Goal: Information Seeking & Learning: Learn about a topic

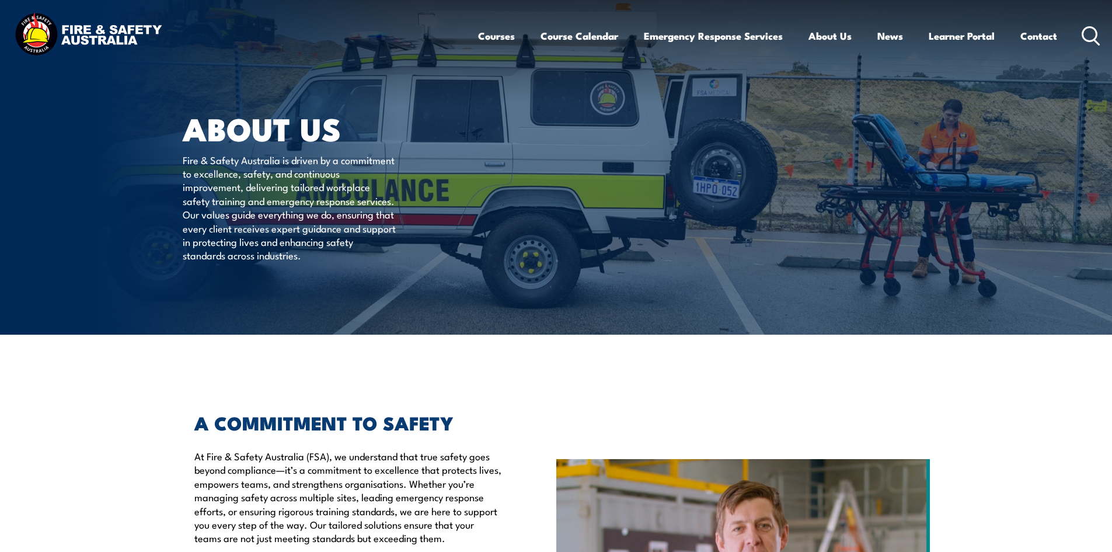
click at [1091, 40] on icon at bounding box center [1091, 35] width 19 height 19
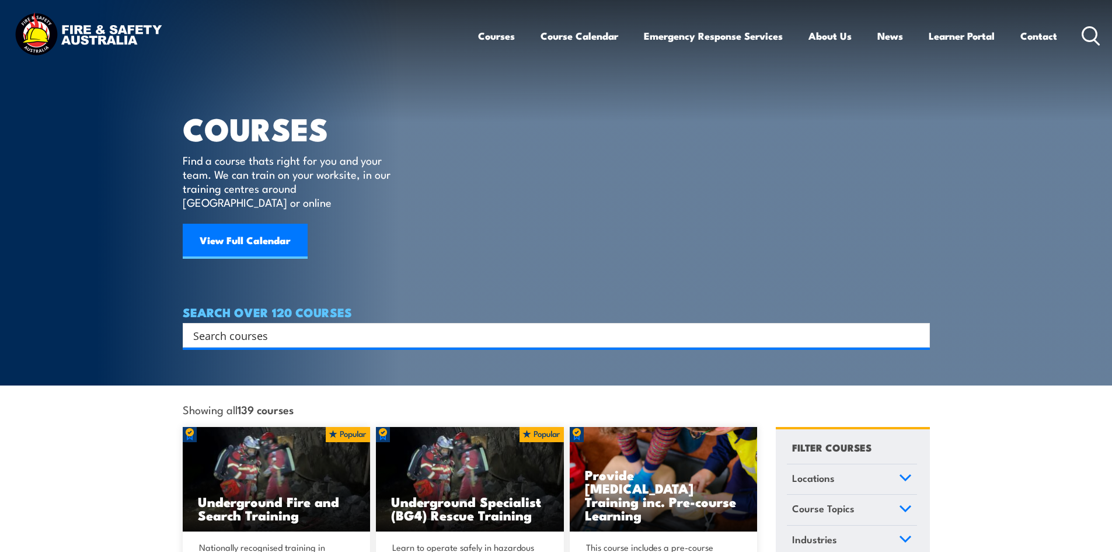
click at [565, 305] on h4 "SEARCH OVER 120 COURSES" at bounding box center [556, 311] width 747 height 13
click at [543, 305] on div "SEARCH OVER 120 COURSES Search Filter by Locations Australian Capital Territory…" at bounding box center [556, 326] width 747 height 42
click at [531, 317] on div "SEARCH OVER 120 COURSES Search Filter by Locations Australian Capital Territory…" at bounding box center [556, 326] width 747 height 42
click at [531, 326] on input "Search input" at bounding box center [548, 335] width 711 height 18
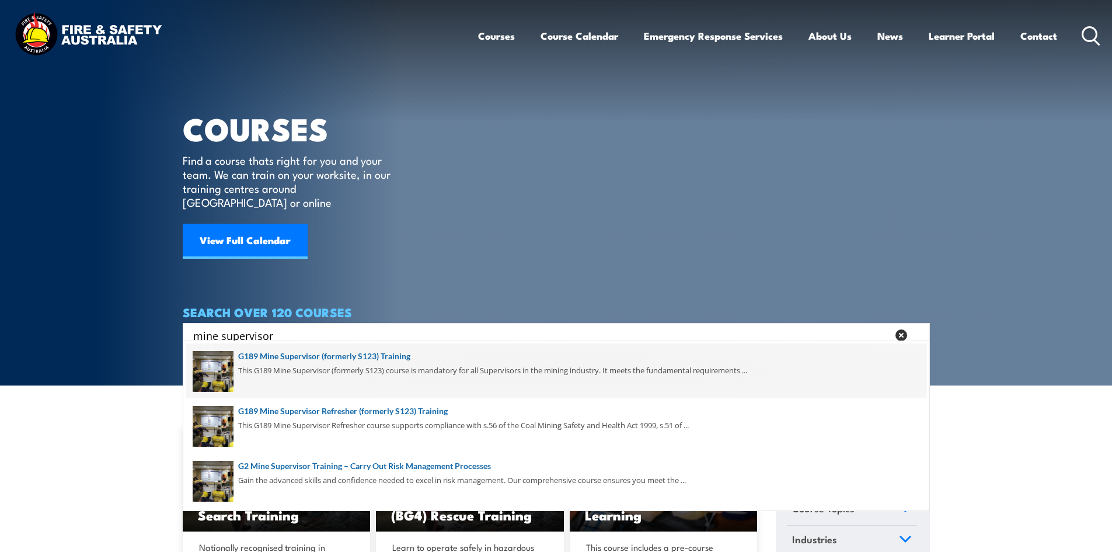
type input "mine supervisor"
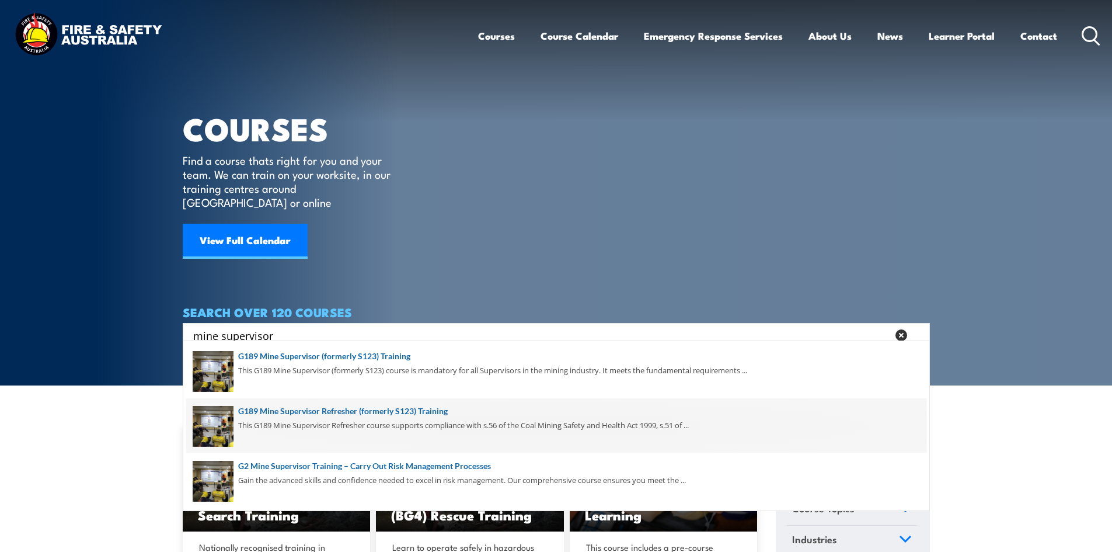
click at [398, 417] on span at bounding box center [556, 425] width 740 height 55
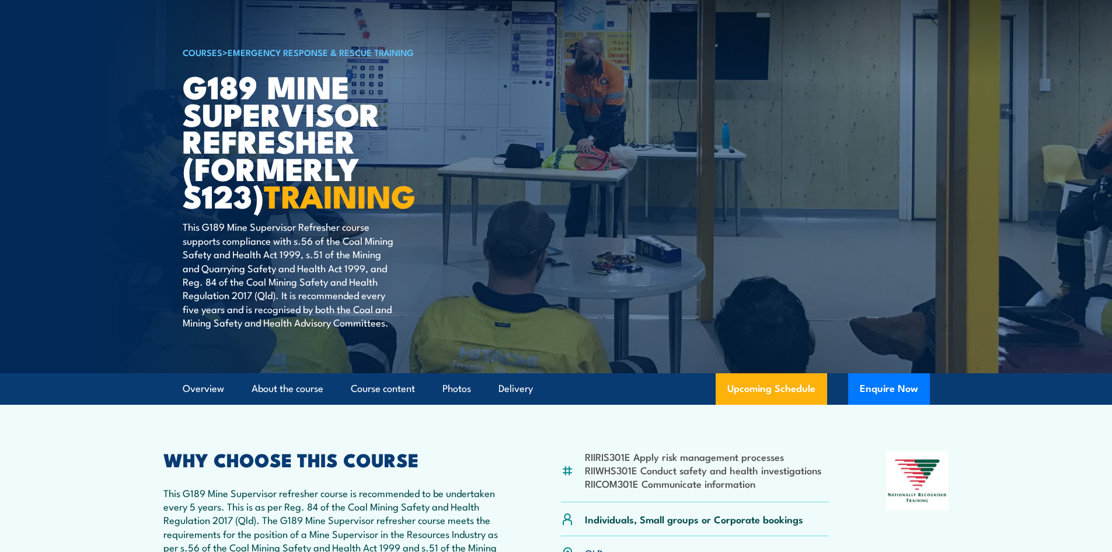
scroll to position [58, 0]
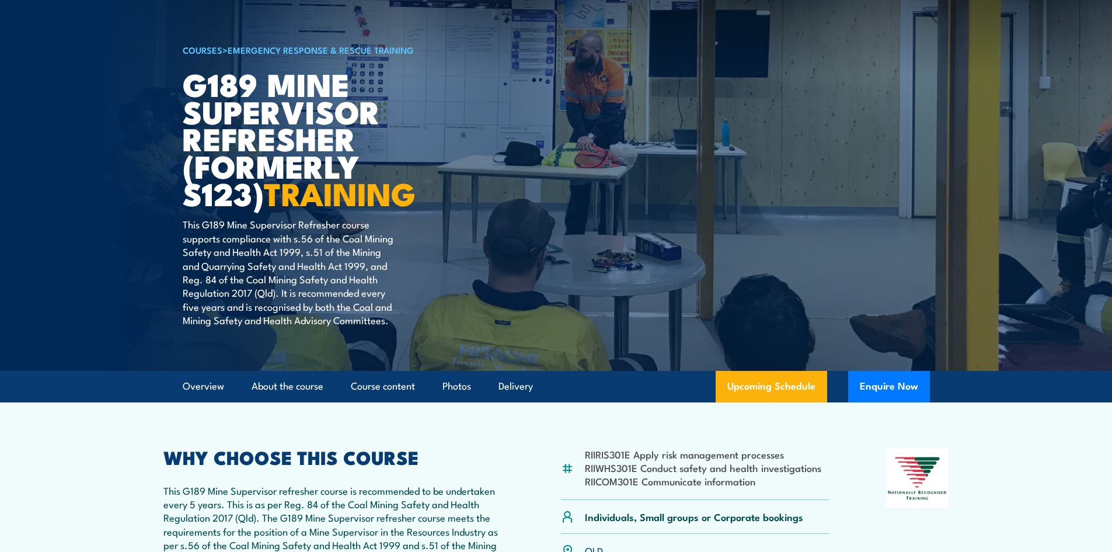
click at [329, 264] on p "This G189 Mine Supervisor Refresher course supports compliance with s.56 of the…" at bounding box center [289, 271] width 213 height 109
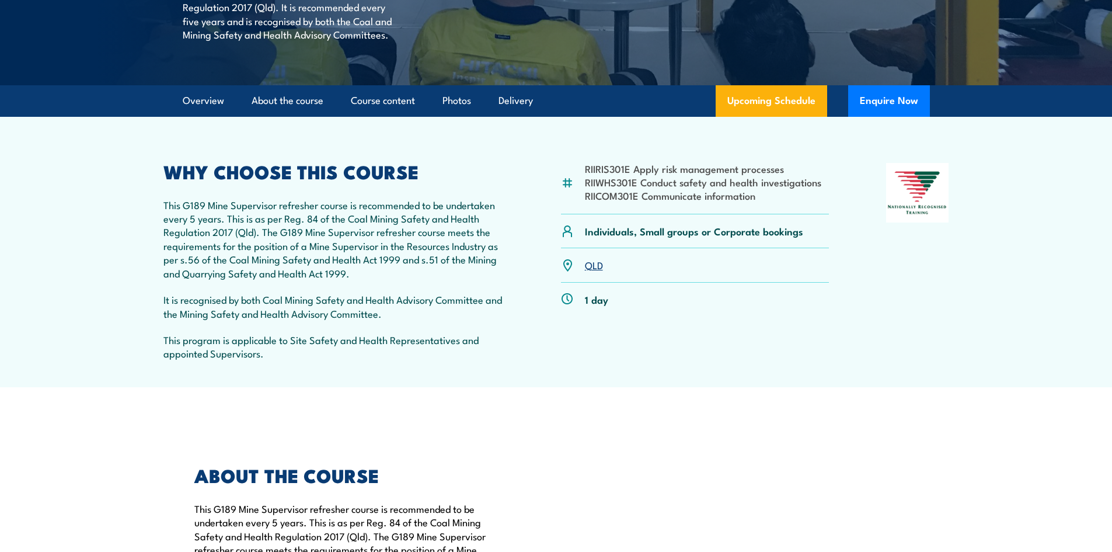
scroll to position [350, 0]
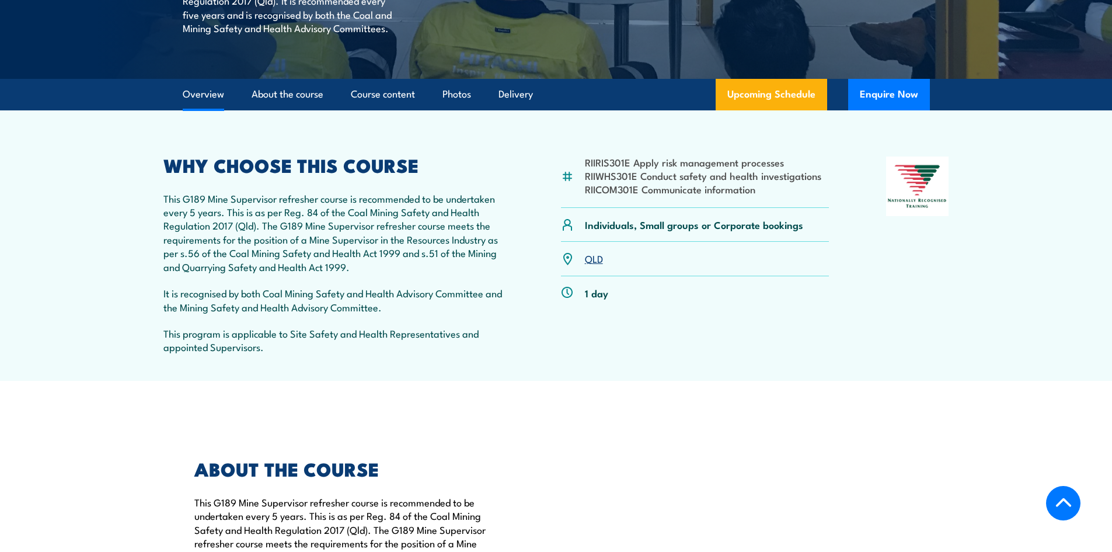
click at [301, 219] on p "This G189 Mine Supervisor refresher course is recommended to be undertaken ever…" at bounding box center [333, 233] width 341 height 82
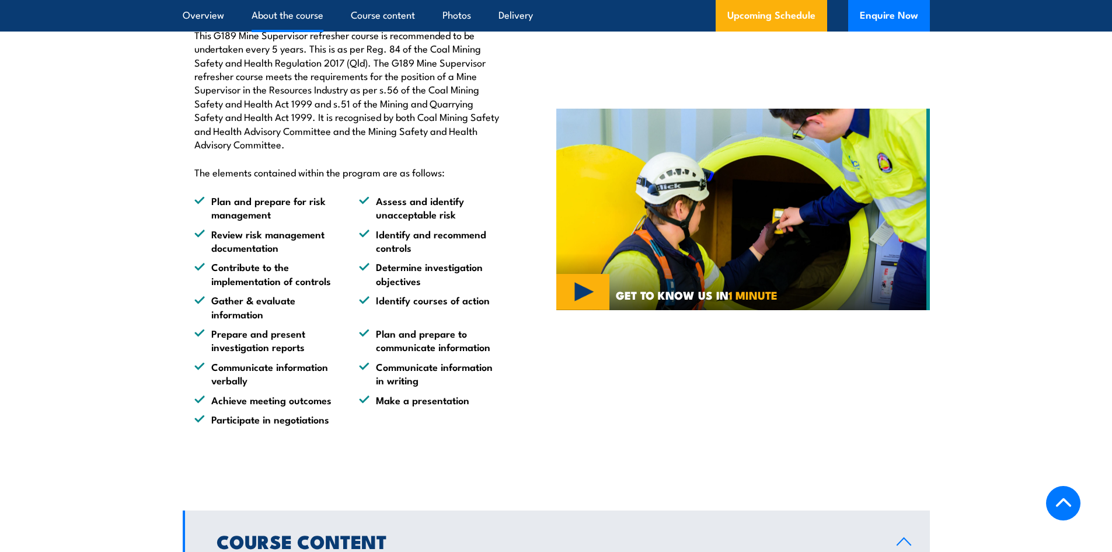
scroll to position [526, 0]
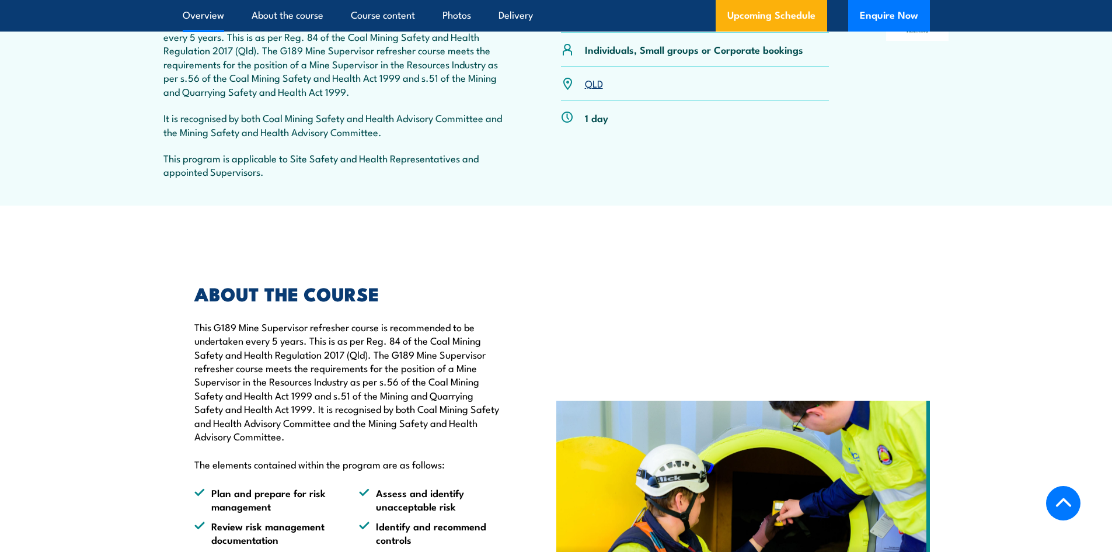
click at [346, 350] on p "This G189 Mine Supervisor refresher course is recommended to be undertaken ever…" at bounding box center [348, 381] width 308 height 123
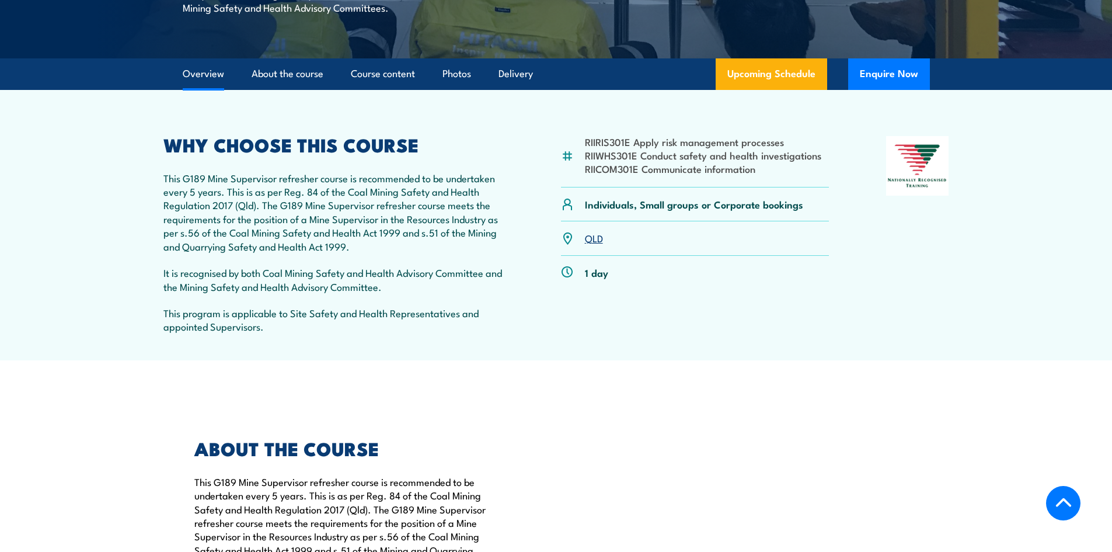
scroll to position [350, 0]
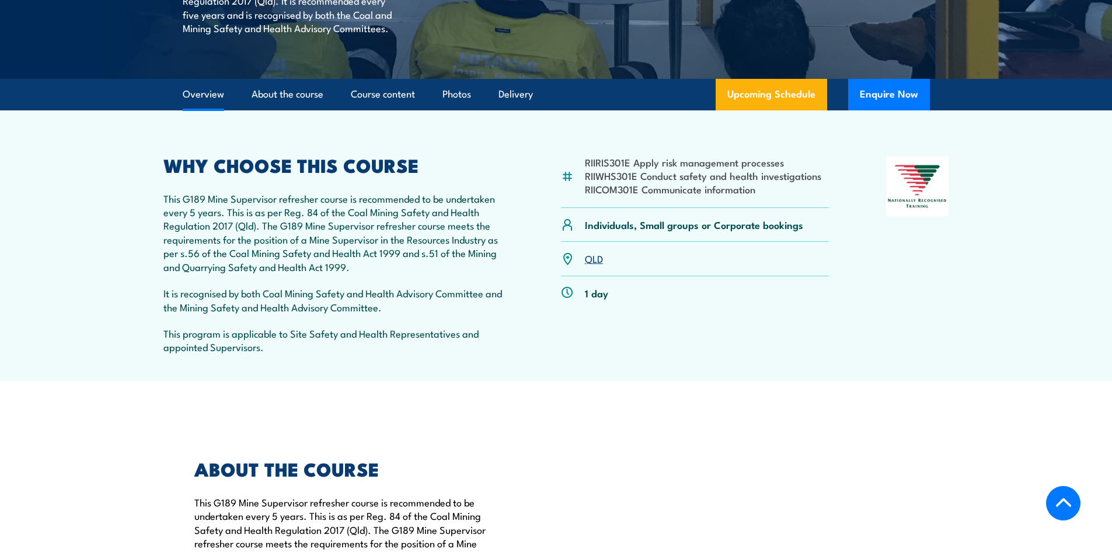
click at [361, 338] on p "This program is applicable to Site Safety and Health Representatives and appoin…" at bounding box center [333, 339] width 341 height 27
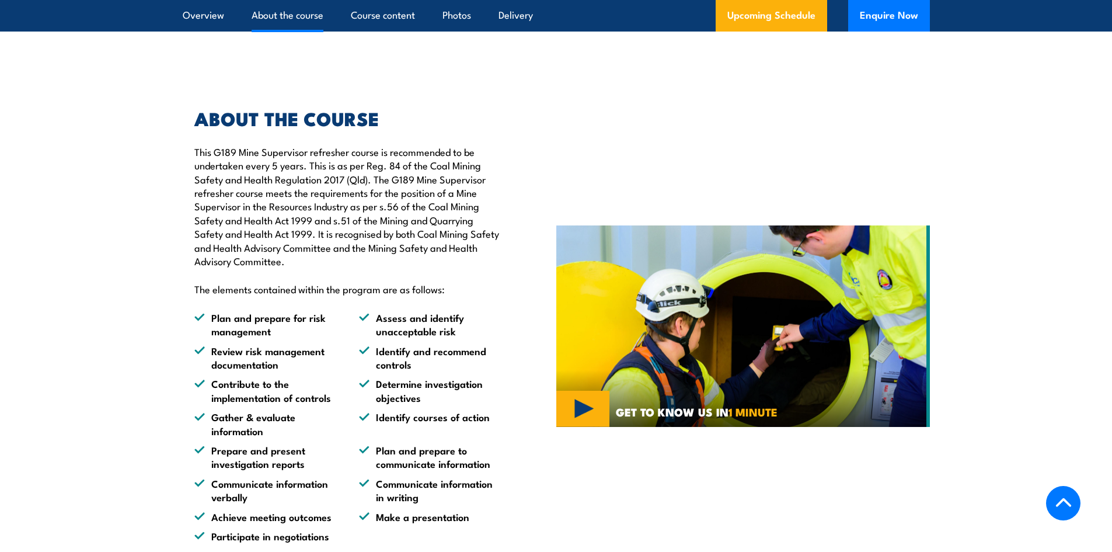
scroll to position [759, 0]
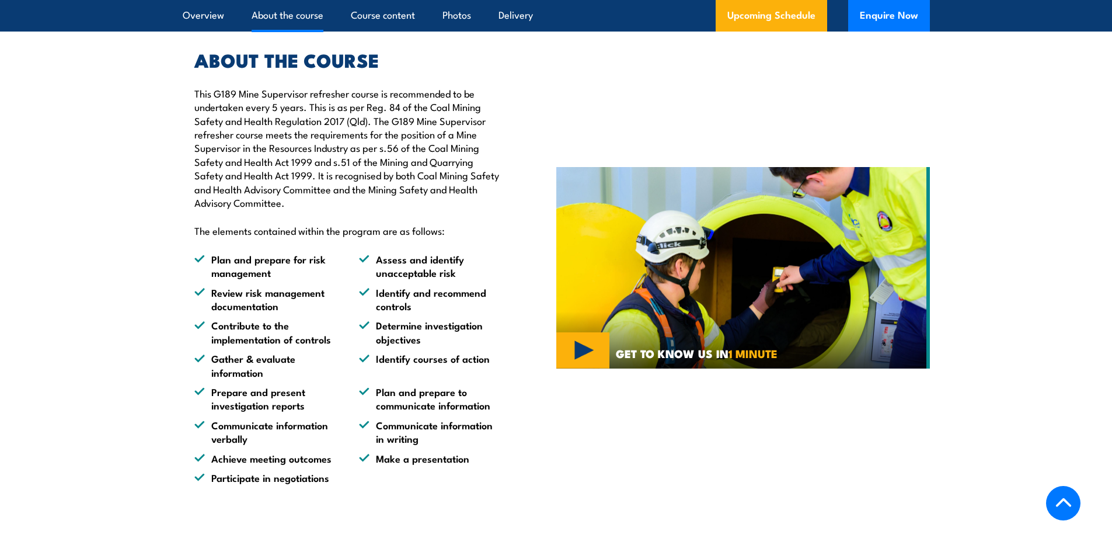
click at [355, 113] on p "This G189 Mine Supervisor refresher course is recommended to be undertaken ever…" at bounding box center [348, 147] width 308 height 123
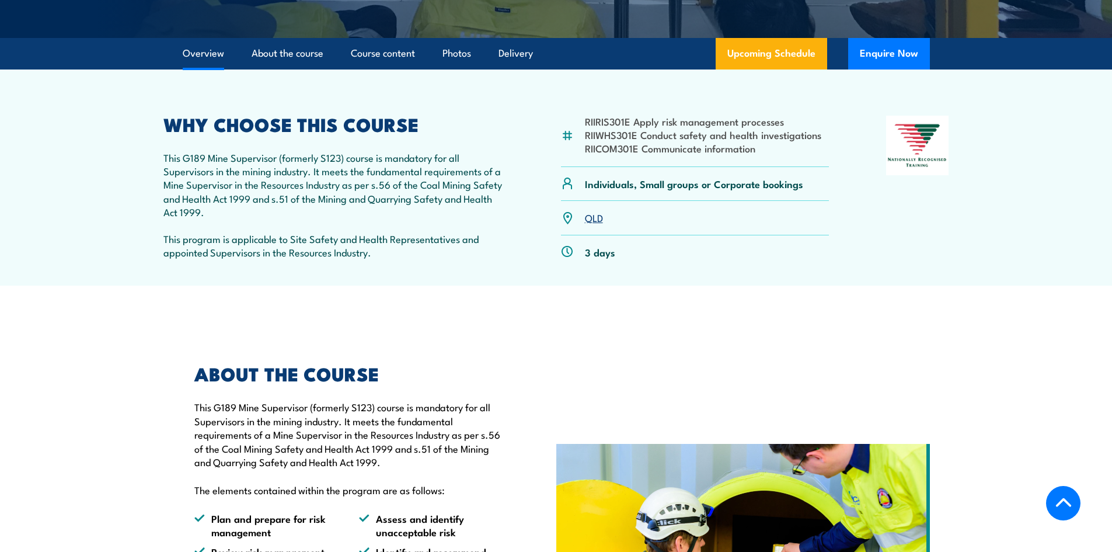
scroll to position [467, 0]
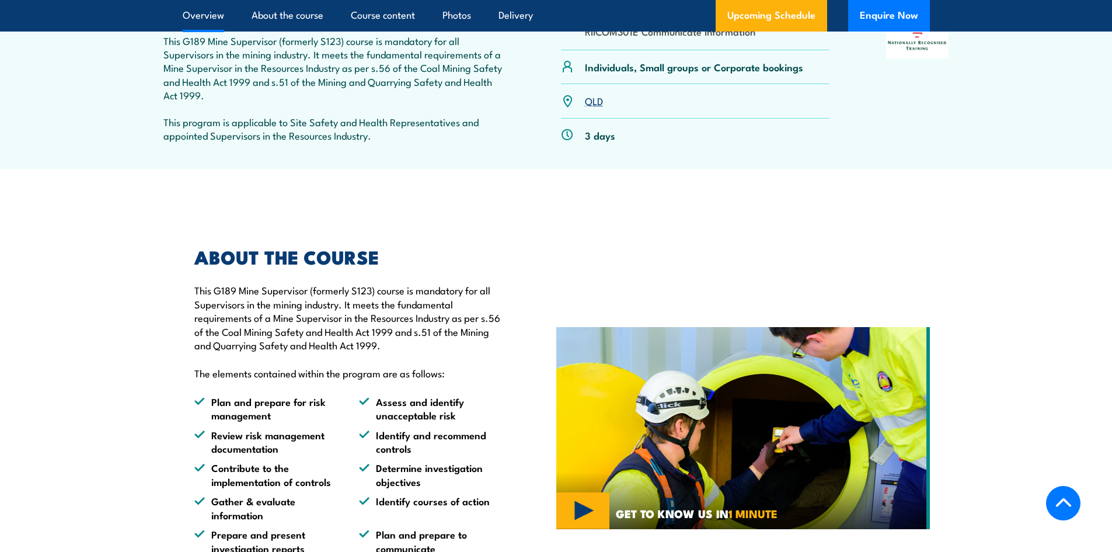
click at [403, 325] on p "This G189 Mine Supervisor (formerly S123) course is mandatory for all Superviso…" at bounding box center [348, 317] width 308 height 68
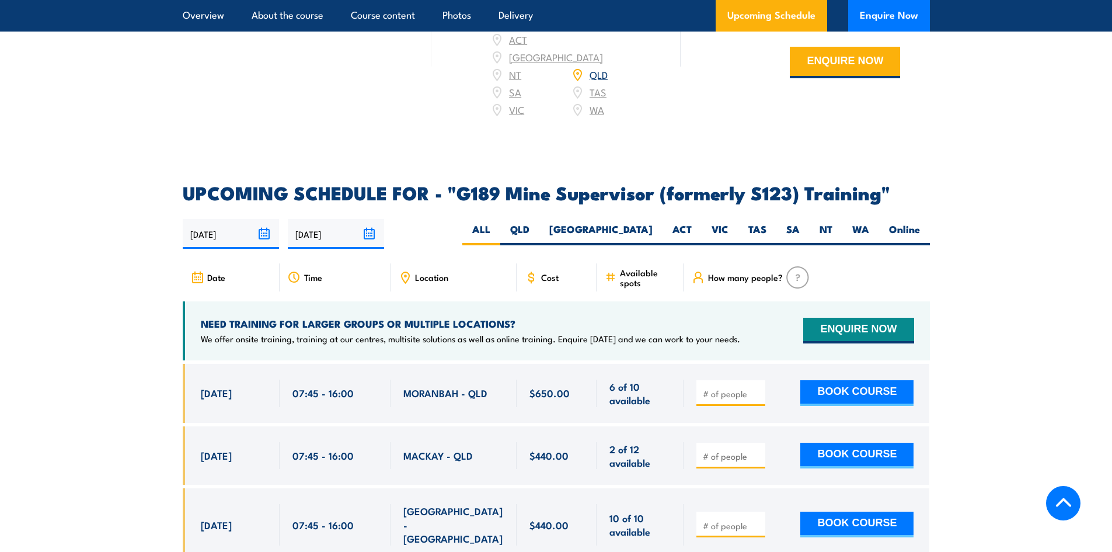
scroll to position [1927, 0]
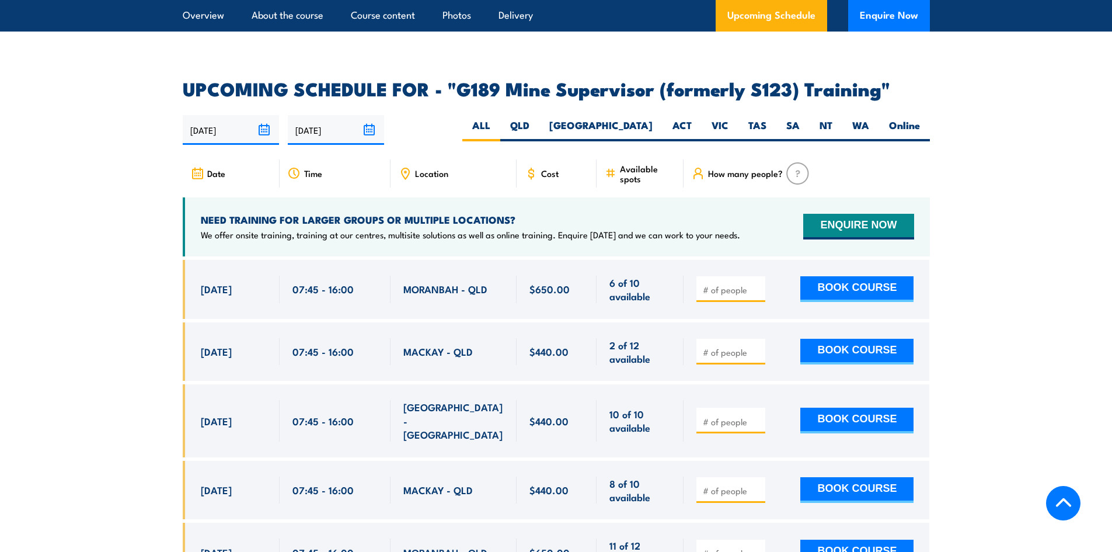
click at [130, 326] on section "UPCOMING SCHEDULE FOR - "G189 Mine Supervisor (formerly S123) Training" [DATE] …" at bounding box center [556, 440] width 1112 height 720
click at [157, 187] on section "UPCOMING SCHEDULE FOR - "G189 Mine Supervisor (formerly S123) Training" [DATE] …" at bounding box center [556, 440] width 1112 height 720
click at [80, 230] on section "UPCOMING SCHEDULE FOR - "G189 Mine Supervisor (formerly S123) Training" [DATE] …" at bounding box center [556, 440] width 1112 height 720
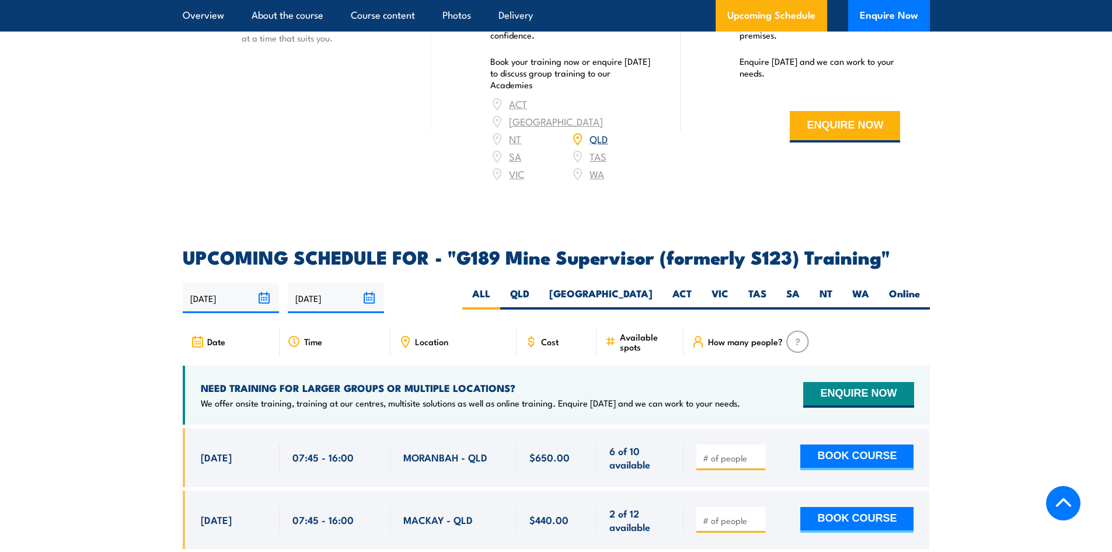
scroll to position [1810, 0]
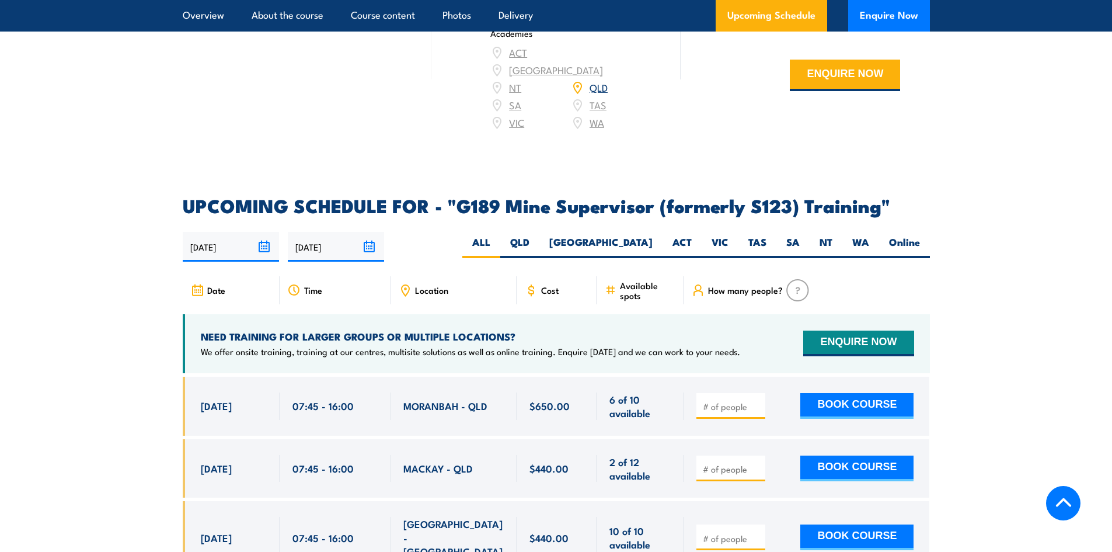
click at [979, 282] on section "UPCOMING SCHEDULE FOR - "G189 Mine Supervisor (formerly S123) Training" [DATE] …" at bounding box center [556, 557] width 1112 height 720
click at [968, 273] on section "UPCOMING SCHEDULE FOR - "G189 Mine Supervisor (formerly S123) Training" [DATE] …" at bounding box center [556, 557] width 1112 height 720
